Goal: Task Accomplishment & Management: Manage account settings

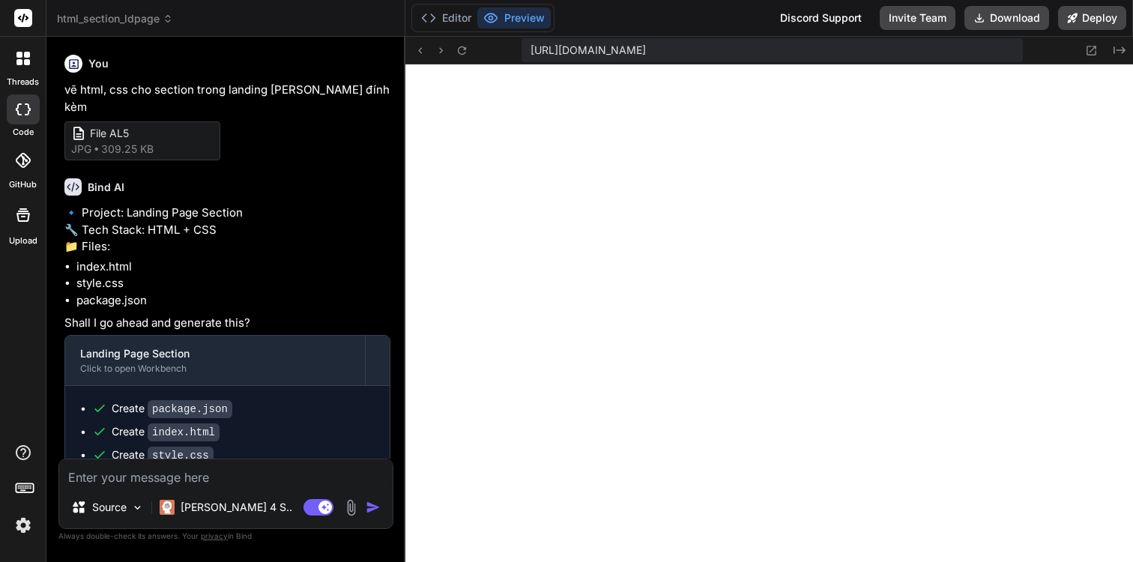
scroll to position [1536, 0]
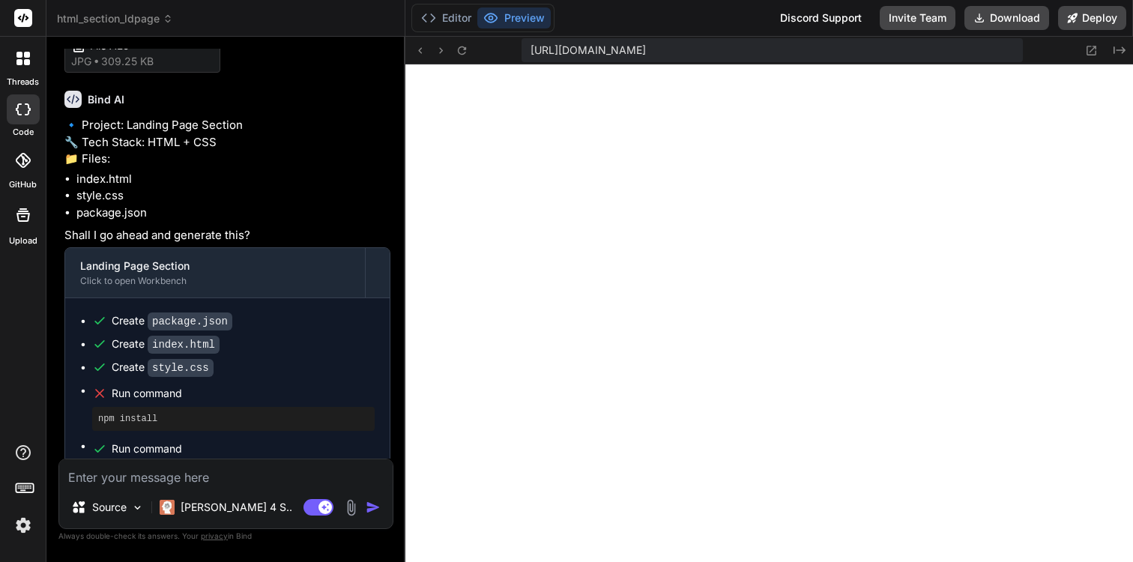
click at [20, 521] on img at bounding box center [22, 524] width 25 height 25
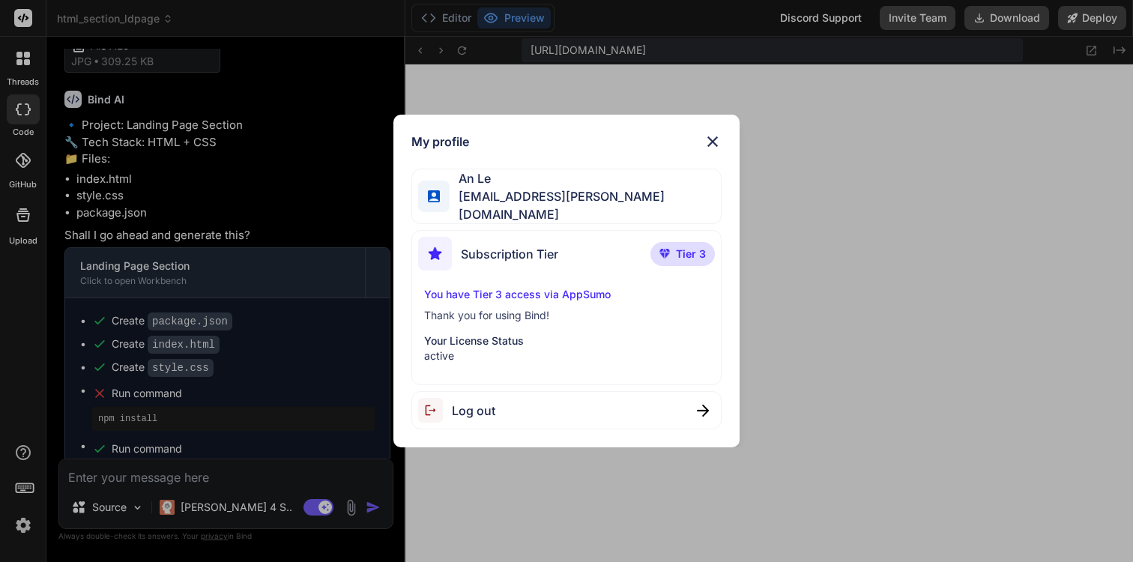
click at [578, 187] on span "An Le" at bounding box center [584, 178] width 271 height 18
click at [276, 323] on div "My profile An Le [EMAIL_ADDRESS][PERSON_NAME][DOMAIN_NAME] Subscription Tier Ti…" at bounding box center [566, 281] width 1133 height 562
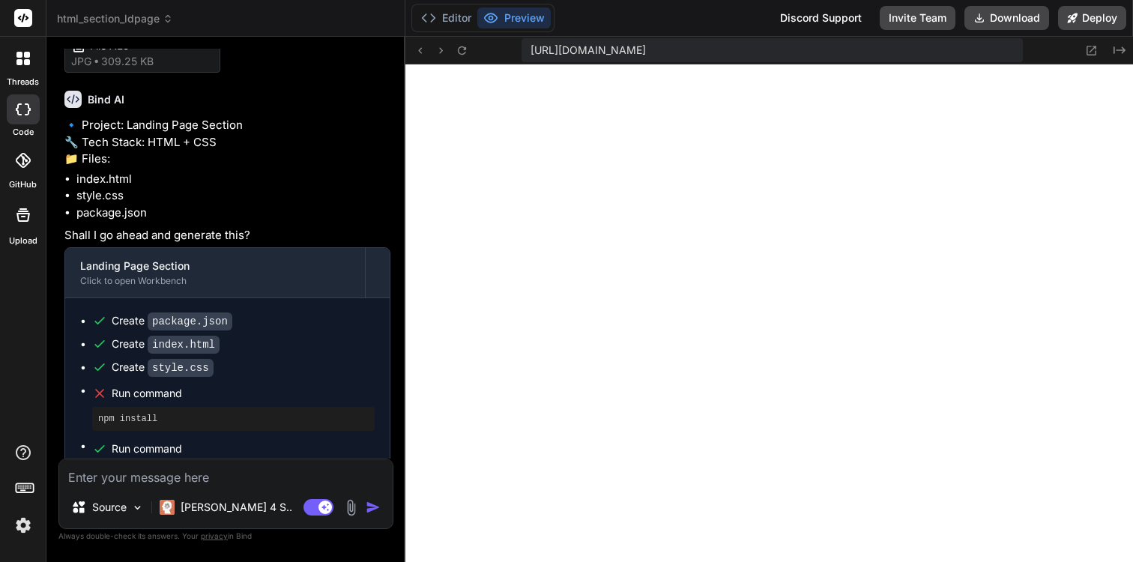
click at [22, 488] on icon at bounding box center [24, 486] width 21 height 21
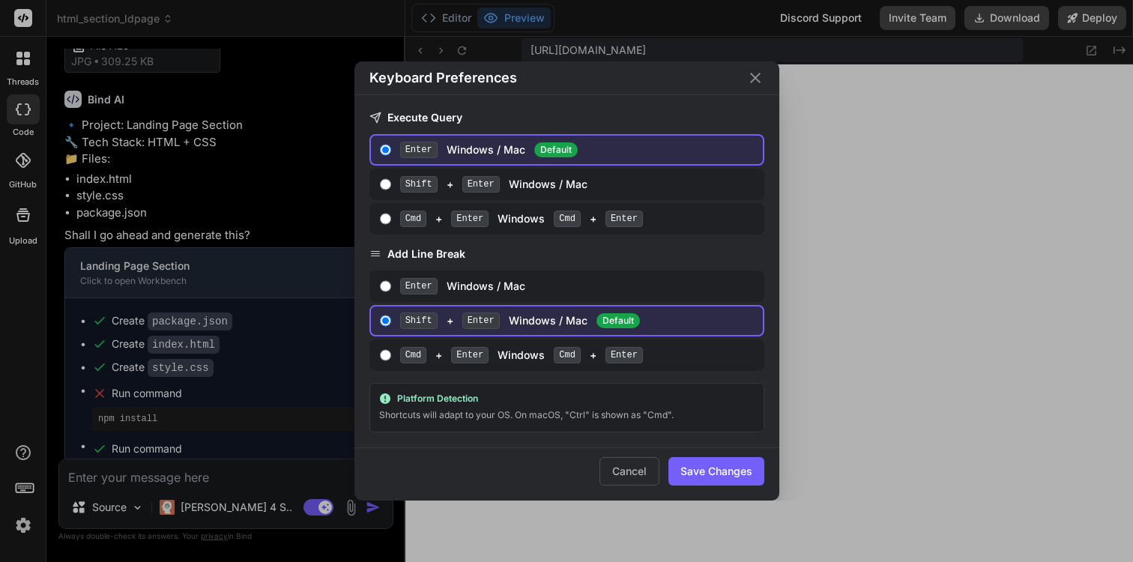
click at [303, 417] on div "Keyboard Preferences Execute Query Enter Windows / Mac Default Shift + Enter Wi…" at bounding box center [566, 280] width 566 height 439
click at [612, 468] on button "Cancel" at bounding box center [629, 471] width 60 height 28
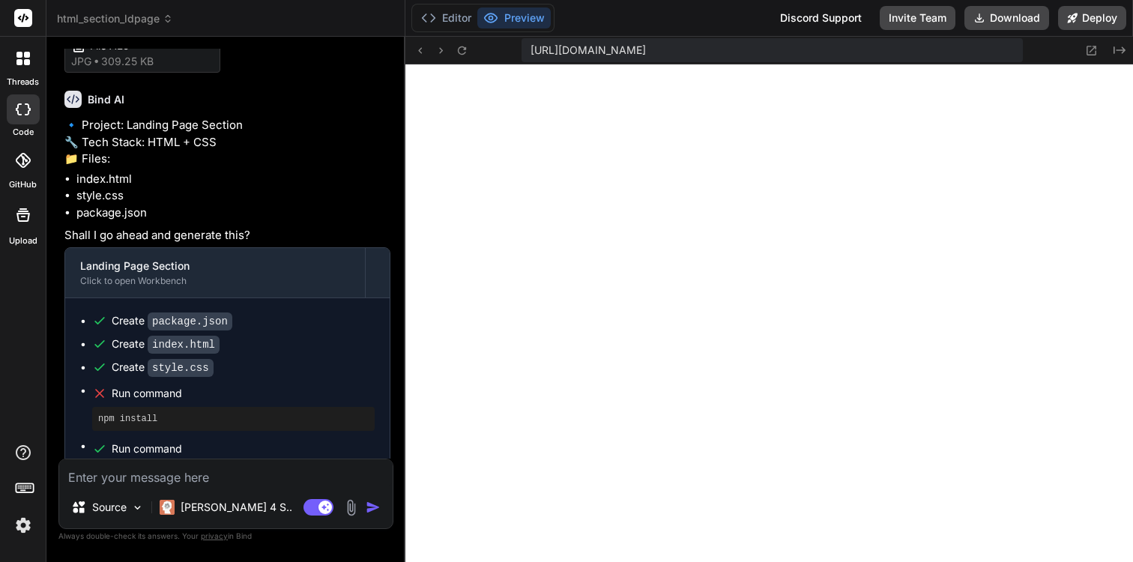
click at [31, 454] on icon at bounding box center [23, 452] width 18 height 18
click at [17, 20] on rect at bounding box center [23, 18] width 18 height 18
click at [24, 20] on rect at bounding box center [23, 18] width 18 height 18
click at [30, 236] on label "Upload" at bounding box center [23, 240] width 28 height 13
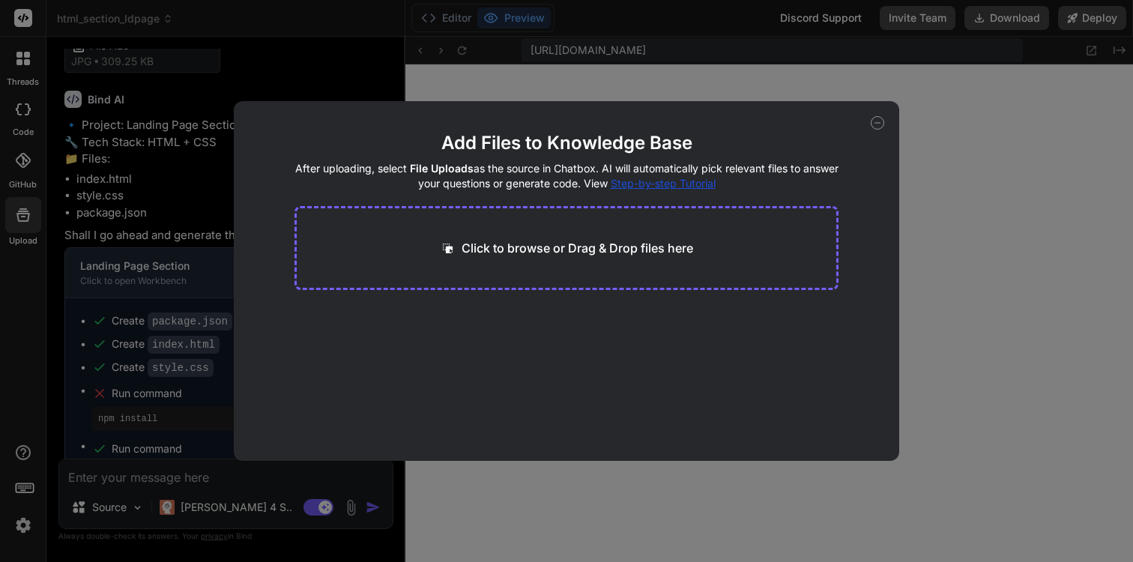
click at [176, 267] on div "Add Files to Knowledge Base After uploading, select File Uploads as the source …" at bounding box center [566, 281] width 1133 height 562
type textarea "x"
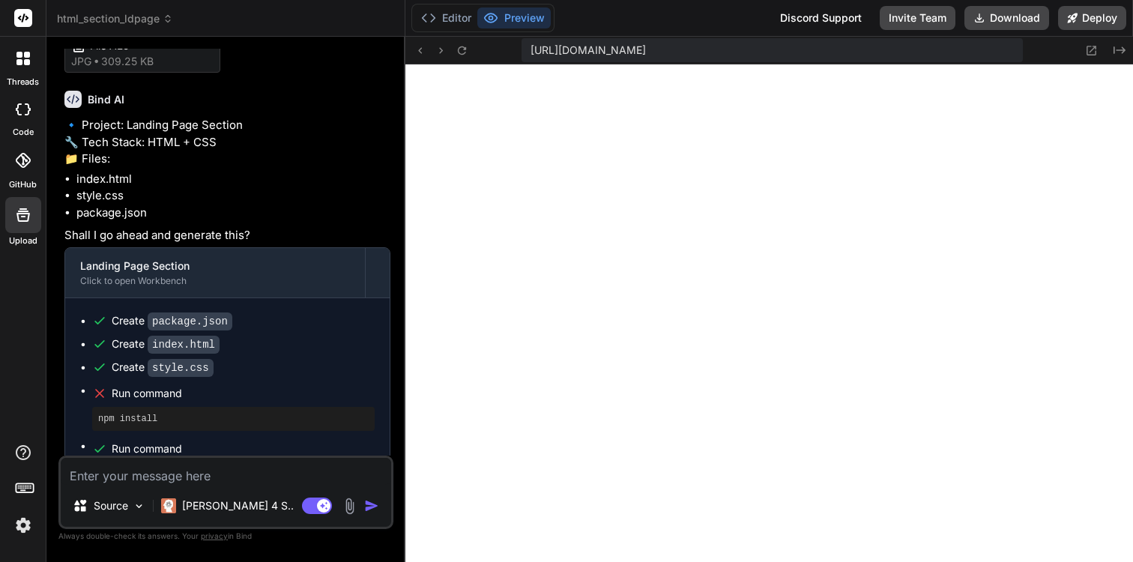
click at [912, 2] on div "Editor Preview Discord Support Invite Team Download Deploy" at bounding box center [769, 18] width 728 height 37
click at [912, 10] on button "Invite Team" at bounding box center [917, 18] width 76 height 24
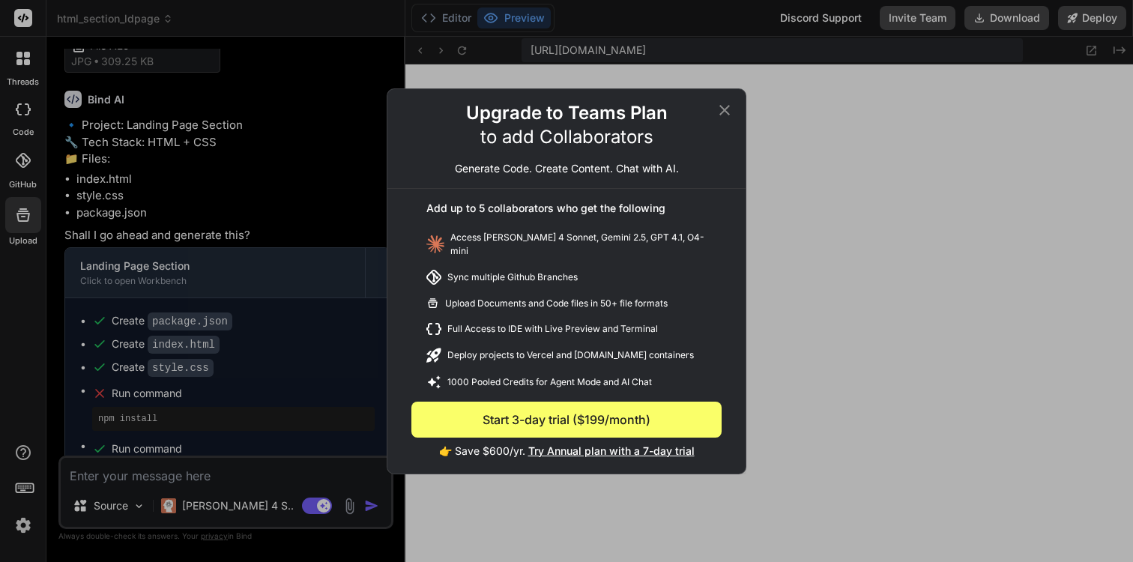
click at [722, 103] on div "Upgrade to Teams Plan to add Collaborators Generate Code. Create Content. Chat …" at bounding box center [566, 281] width 358 height 384
click at [721, 118] on icon at bounding box center [724, 110] width 18 height 18
